Goal: Task Accomplishment & Management: Complete application form

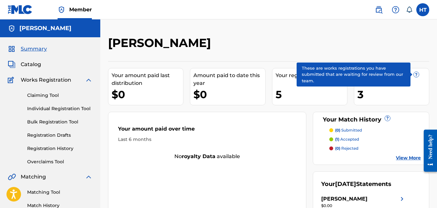
click at [416, 74] on span "?" at bounding box center [415, 74] width 5 height 5
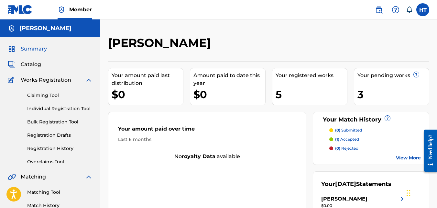
click at [47, 106] on link "Individual Registration Tool" at bounding box center [59, 108] width 65 height 7
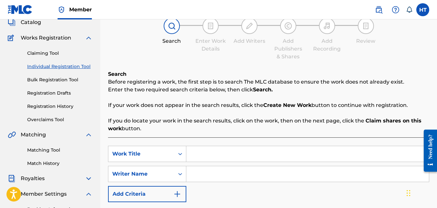
scroll to position [41, 0]
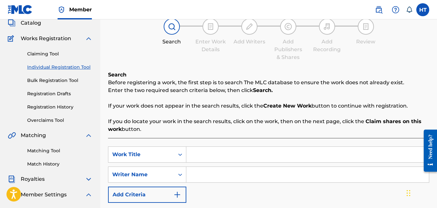
click at [225, 158] on input "Search Form" at bounding box center [307, 154] width 242 height 16
type input "Society"
click at [217, 173] on input "Search Form" at bounding box center [307, 174] width 242 height 16
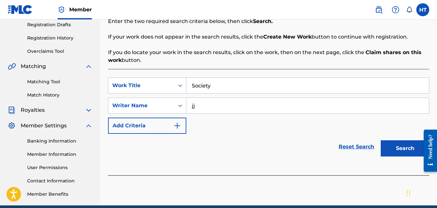
type input "jj"
click at [390, 151] on button "Search" at bounding box center [404, 148] width 48 height 16
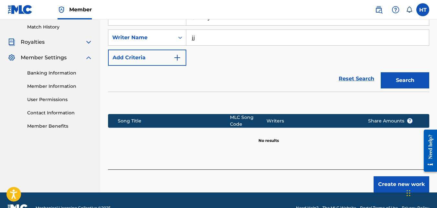
scroll to position [190, 0]
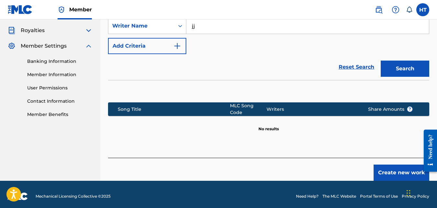
click at [415, 171] on button "Create new work" at bounding box center [401, 172] width 56 height 16
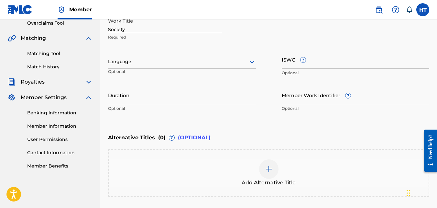
scroll to position [120, 0]
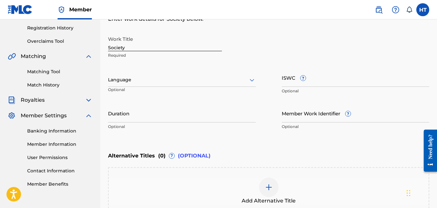
click at [252, 80] on icon at bounding box center [252, 80] width 5 height 3
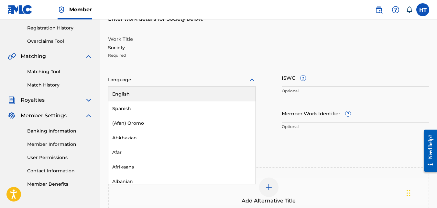
click at [156, 94] on div "English" at bounding box center [181, 94] width 147 height 15
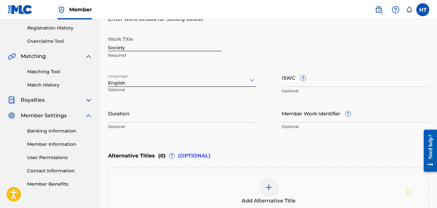
click at [129, 112] on input "Duration" at bounding box center [182, 113] width 148 height 18
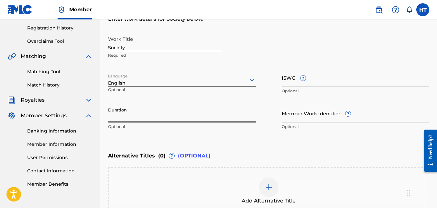
type input "2"
type input "02:57"
click at [285, 118] on input "Member Work Identifier ?" at bounding box center [356, 113] width 148 height 18
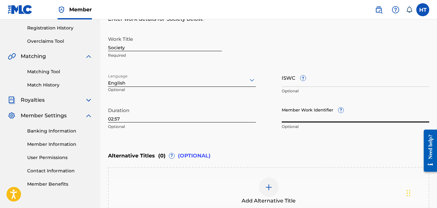
paste input "QZWFT2522327"
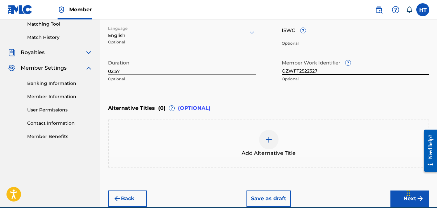
scroll to position [194, 0]
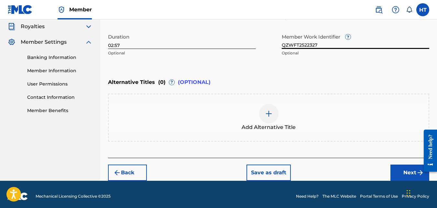
type input "QZWFT2522327"
click at [403, 170] on button "Next" at bounding box center [409, 172] width 39 height 16
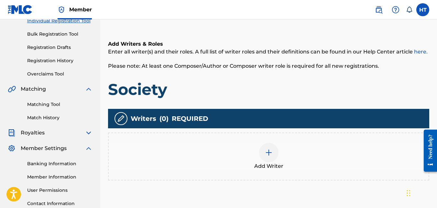
scroll to position [145, 0]
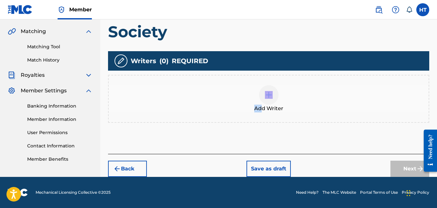
click at [262, 105] on div "Add Writer" at bounding box center [269, 98] width 320 height 27
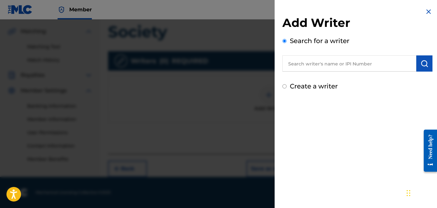
drag, startPoint x: 262, startPoint y: 105, endPoint x: 336, endPoint y: 61, distance: 86.3
click at [334, 64] on input "text" at bounding box center [349, 63] width 134 height 16
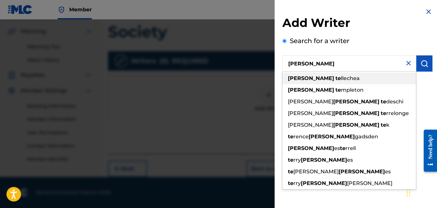
click at [329, 81] on div "[PERSON_NAME] te llechea" at bounding box center [349, 78] width 134 height 12
type input "[PERSON_NAME]"
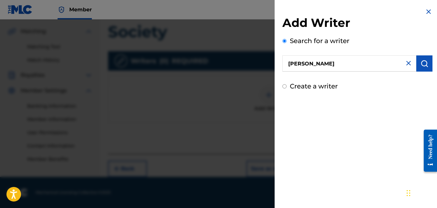
click at [427, 66] on button "submit" at bounding box center [424, 63] width 16 height 16
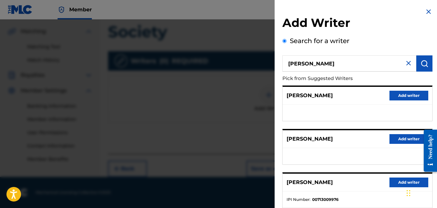
click at [422, 109] on ul at bounding box center [357, 112] width 149 height 16
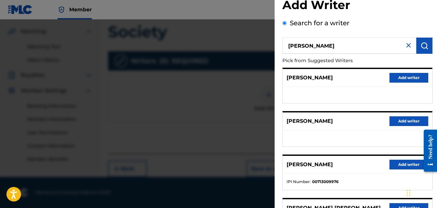
scroll to position [11, 0]
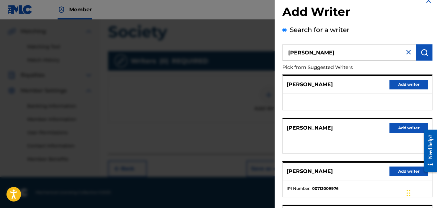
click at [412, 126] on button "Add writer" at bounding box center [408, 128] width 39 height 10
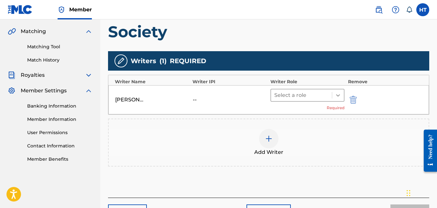
click at [335, 99] on div at bounding box center [338, 95] width 12 height 12
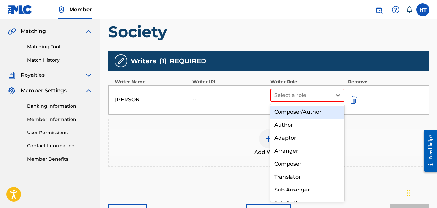
click at [303, 117] on div "Composer/Author" at bounding box center [307, 111] width 74 height 13
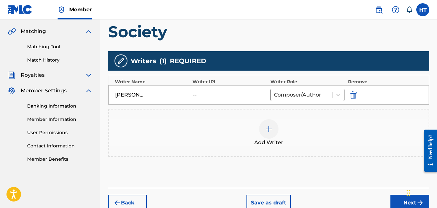
scroll to position [174, 0]
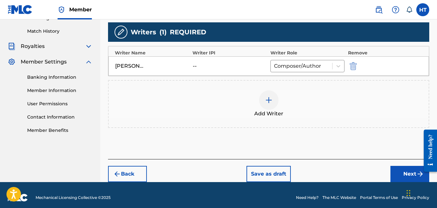
click at [404, 170] on button "Next" at bounding box center [409, 174] width 39 height 16
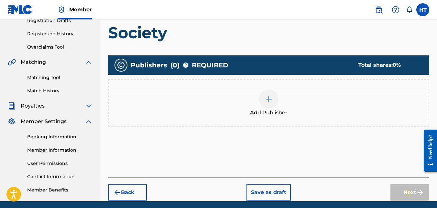
scroll to position [29, 0]
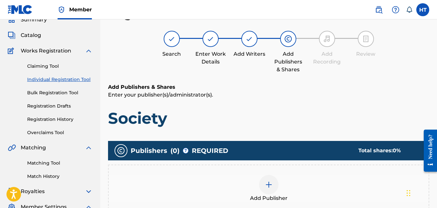
click at [265, 184] on img at bounding box center [269, 184] width 8 height 8
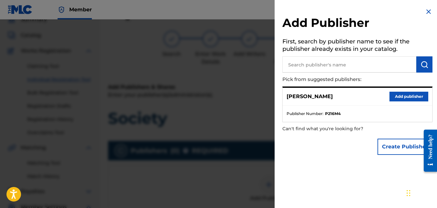
click at [407, 94] on button "Add publisher" at bounding box center [408, 96] width 39 height 10
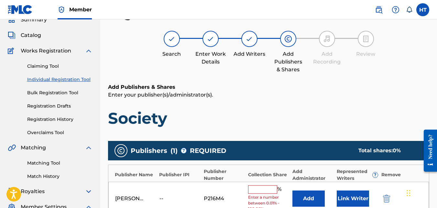
click at [267, 192] on input "text" at bounding box center [262, 189] width 29 height 8
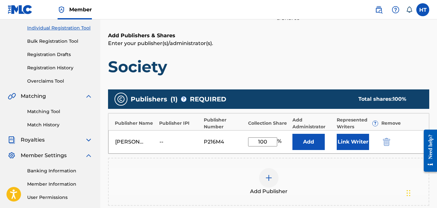
scroll to position [82, 0]
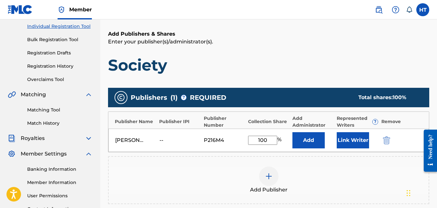
type input "100"
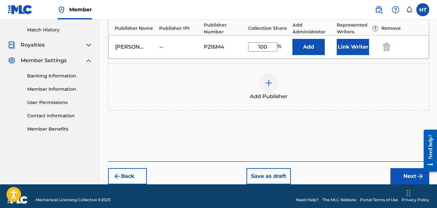
scroll to position [176, 0]
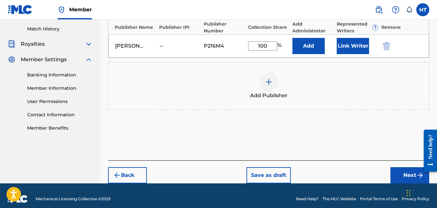
click at [396, 171] on button "Next" at bounding box center [409, 175] width 39 height 16
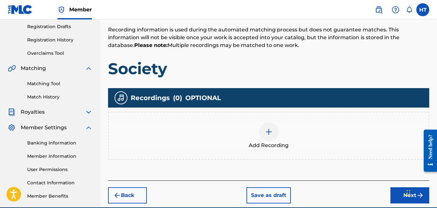
scroll to position [111, 0]
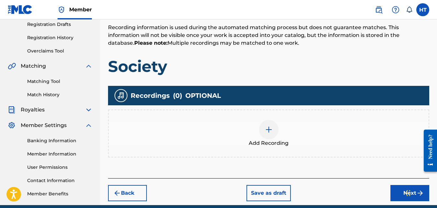
drag, startPoint x: 439, startPoint y: 87, endPoint x: 15, endPoint y: 11, distance: 430.5
click at [263, 131] on div at bounding box center [268, 129] width 19 height 19
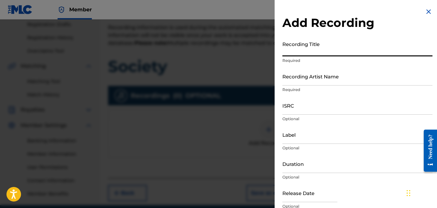
click at [305, 51] on input "Recording Title" at bounding box center [357, 47] width 150 height 18
type input "Society"
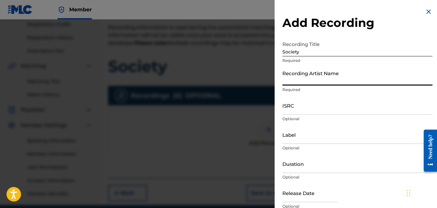
click at [298, 77] on input "Recording Artist Name" at bounding box center [357, 76] width 150 height 18
type input "Princecharmghost"
click at [288, 110] on input "ISRC" at bounding box center [357, 105] width 150 height 18
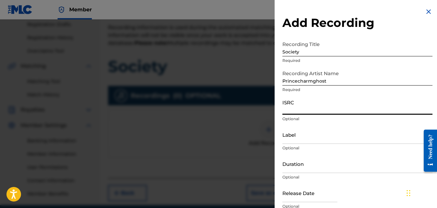
paste input "QZWFT2522327"
type input "QZWFT2522327"
click at [297, 138] on input "Label" at bounding box center [357, 134] width 150 height 18
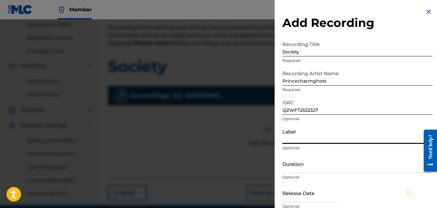
type input "HBT-RECORDS WORLD-WIDE LABELsince.012"
click at [302, 169] on input "03:38" at bounding box center [357, 163] width 150 height 18
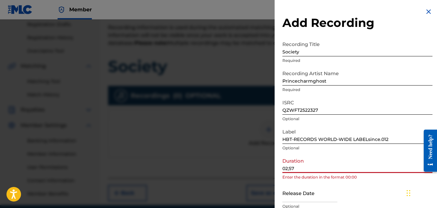
click at [290, 169] on input "02;57" at bounding box center [357, 163] width 150 height 18
click at [289, 167] on input "02;57" at bounding box center [357, 163] width 150 height 18
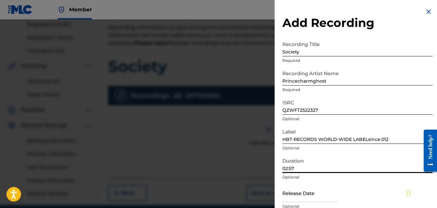
scroll to position [139, 0]
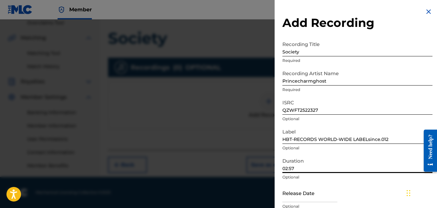
type input "02:57"
click at [365, 191] on div "Release Date Optional" at bounding box center [357, 197] width 150 height 29
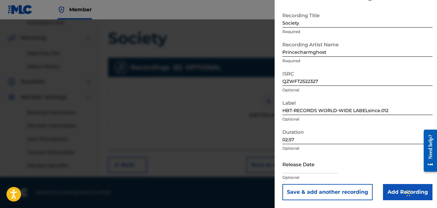
click at [393, 189] on input "Add Recording" at bounding box center [407, 192] width 49 height 16
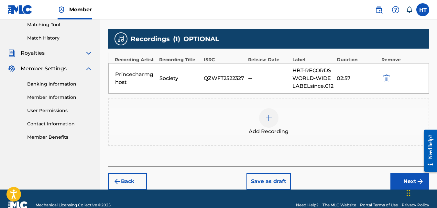
scroll to position [168, 0]
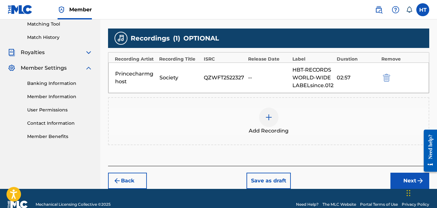
click at [412, 174] on button "Next" at bounding box center [409, 180] width 39 height 16
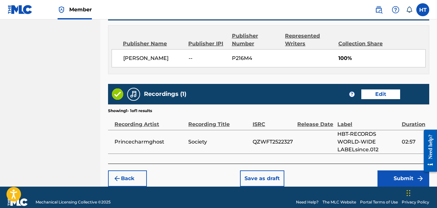
scroll to position [354, 0]
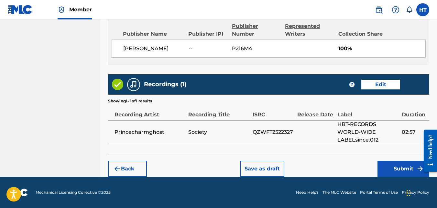
click at [411, 168] on button "Submit" at bounding box center [403, 168] width 52 height 16
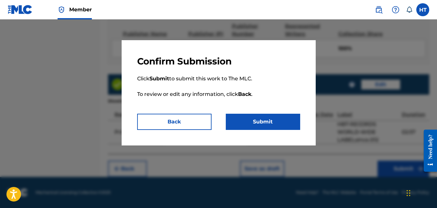
click at [280, 119] on button "Submit" at bounding box center [263, 121] width 74 height 16
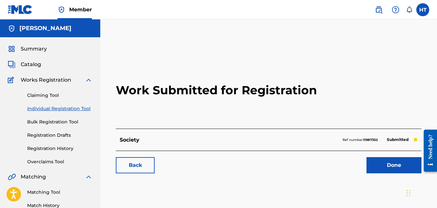
click at [408, 163] on link "Done" at bounding box center [393, 165] width 55 height 16
